Goal: Task Accomplishment & Management: Manage account settings

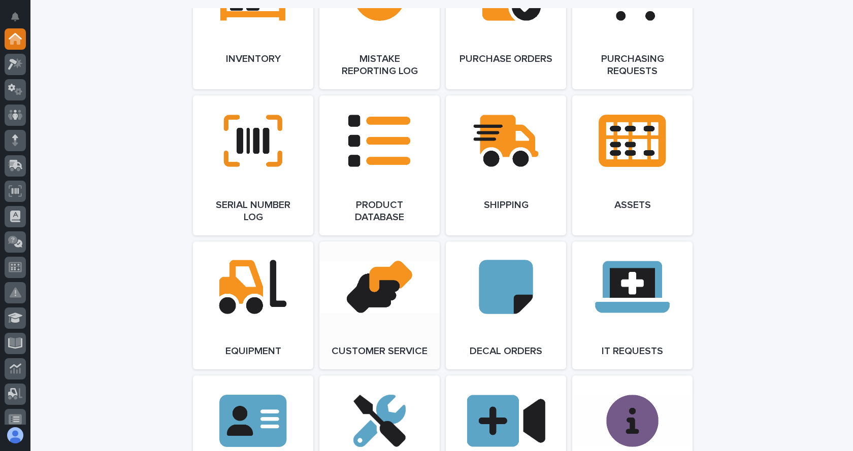
scroll to position [1218, 0]
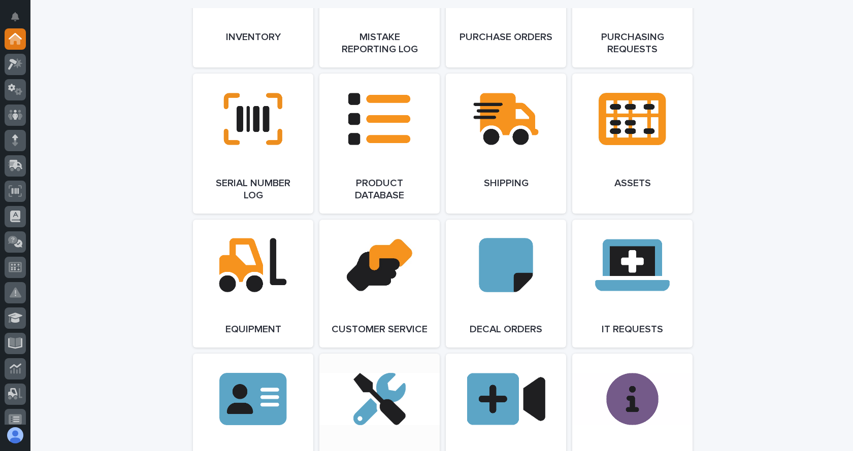
click at [384, 404] on link "Open Link" at bounding box center [379, 424] width 120 height 140
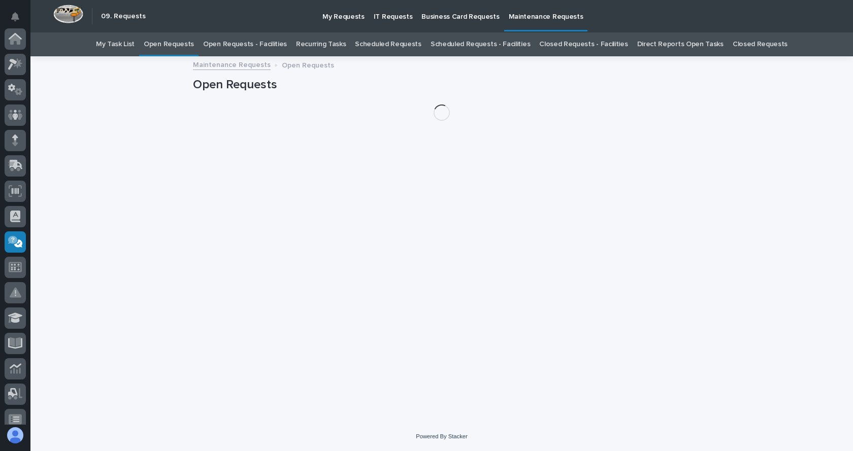
scroll to position [203, 0]
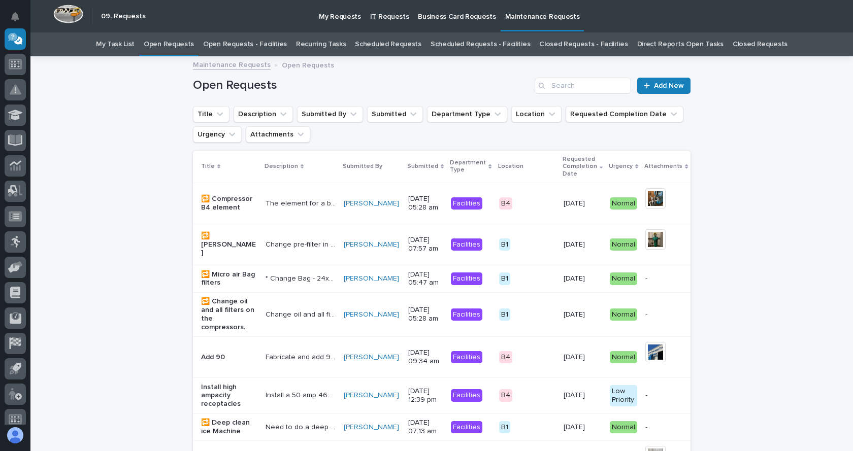
click at [238, 43] on link "Open Requests - Facilities" at bounding box center [245, 44] width 84 height 24
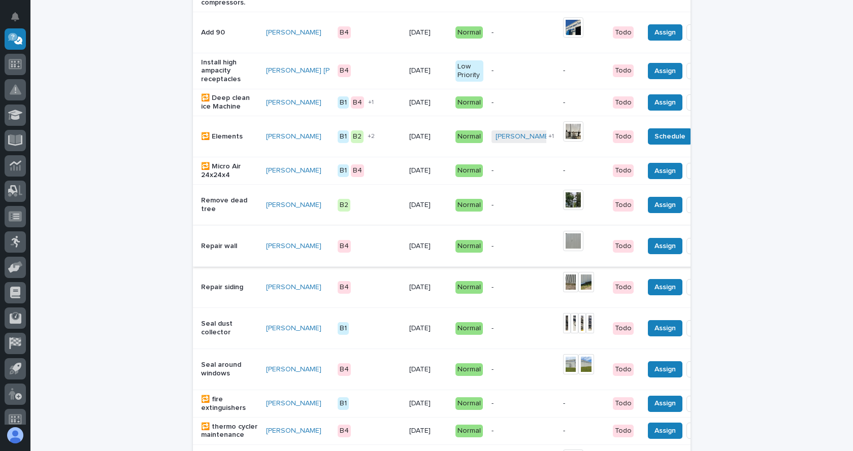
scroll to position [355, 0]
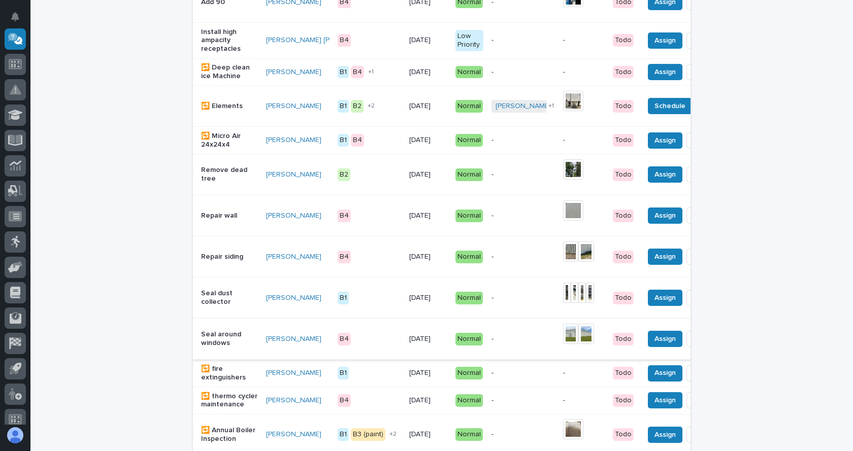
click at [563, 343] on img at bounding box center [571, 334] width 16 height 20
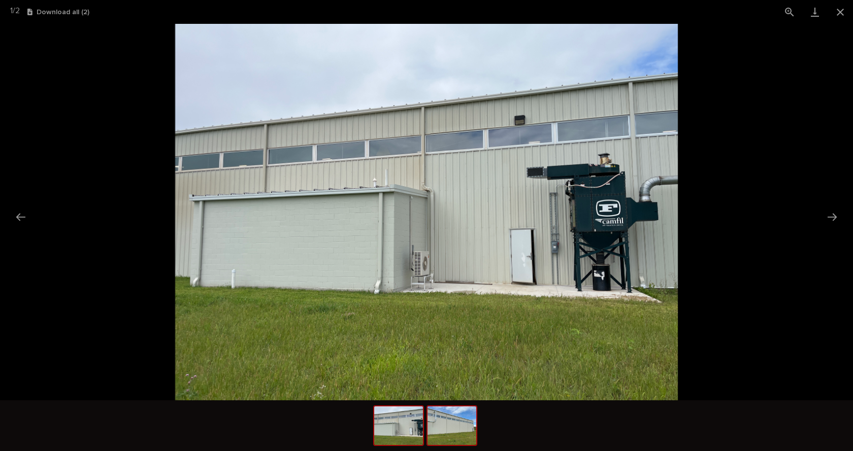
click at [448, 427] on img at bounding box center [451, 426] width 49 height 39
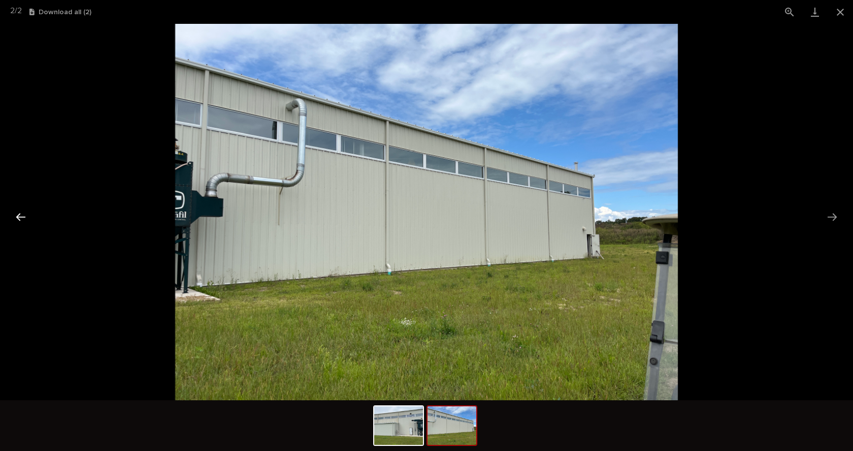
click at [16, 217] on button "Previous slide" at bounding box center [20, 217] width 21 height 20
